Goal: Task Accomplishment & Management: Manage account settings

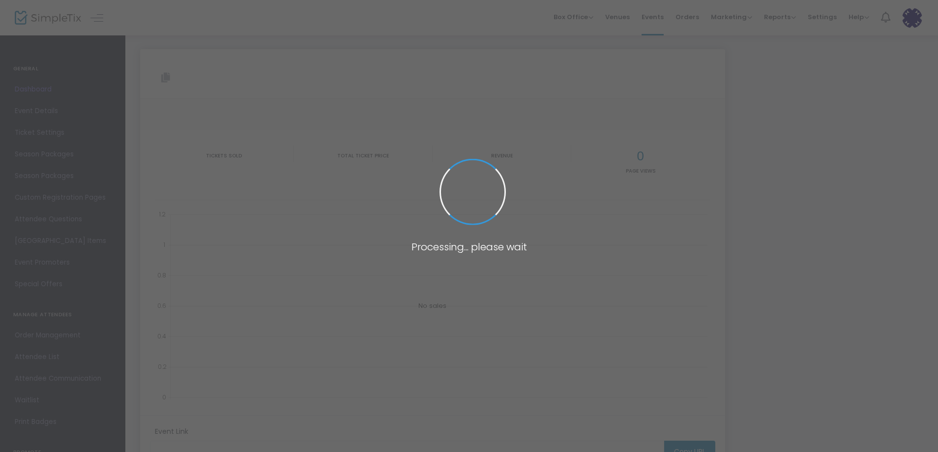
type input "[URL][DOMAIN_NAME]"
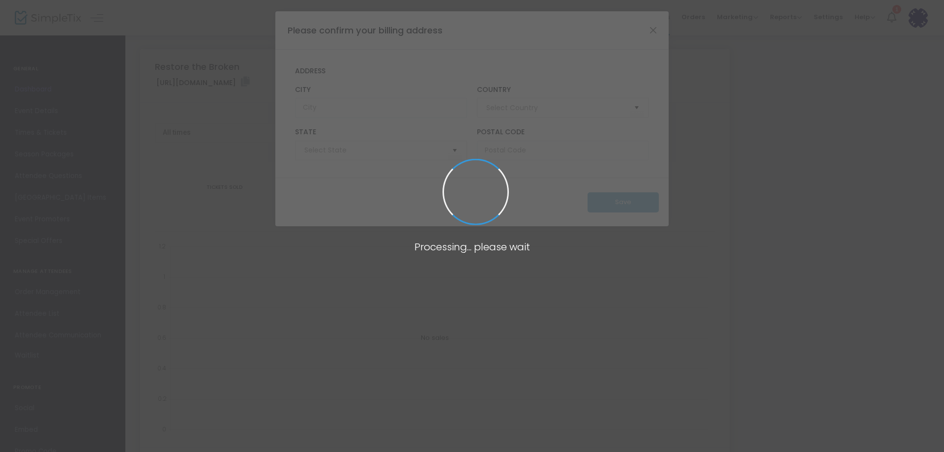
type input "[GEOGRAPHIC_DATA]"
type input "[US_STATE]"
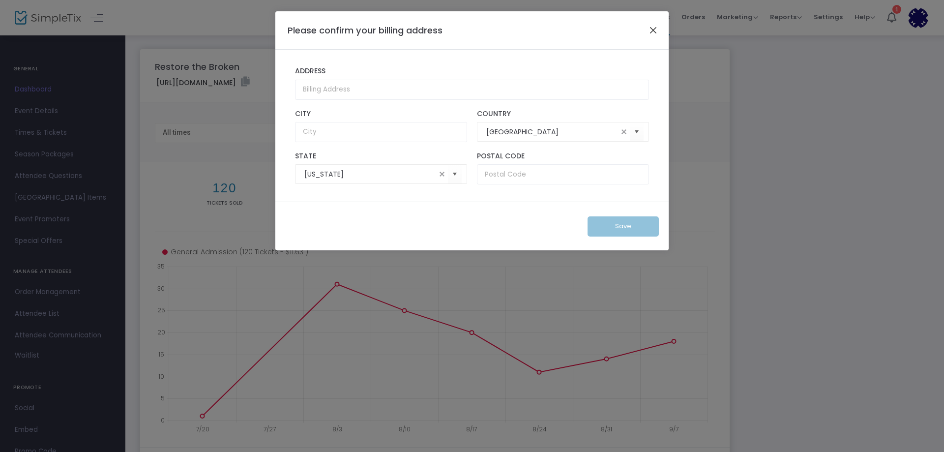
click at [650, 30] on button "Close" at bounding box center [653, 30] width 13 height 13
